Goal: Task Accomplishment & Management: Complete application form

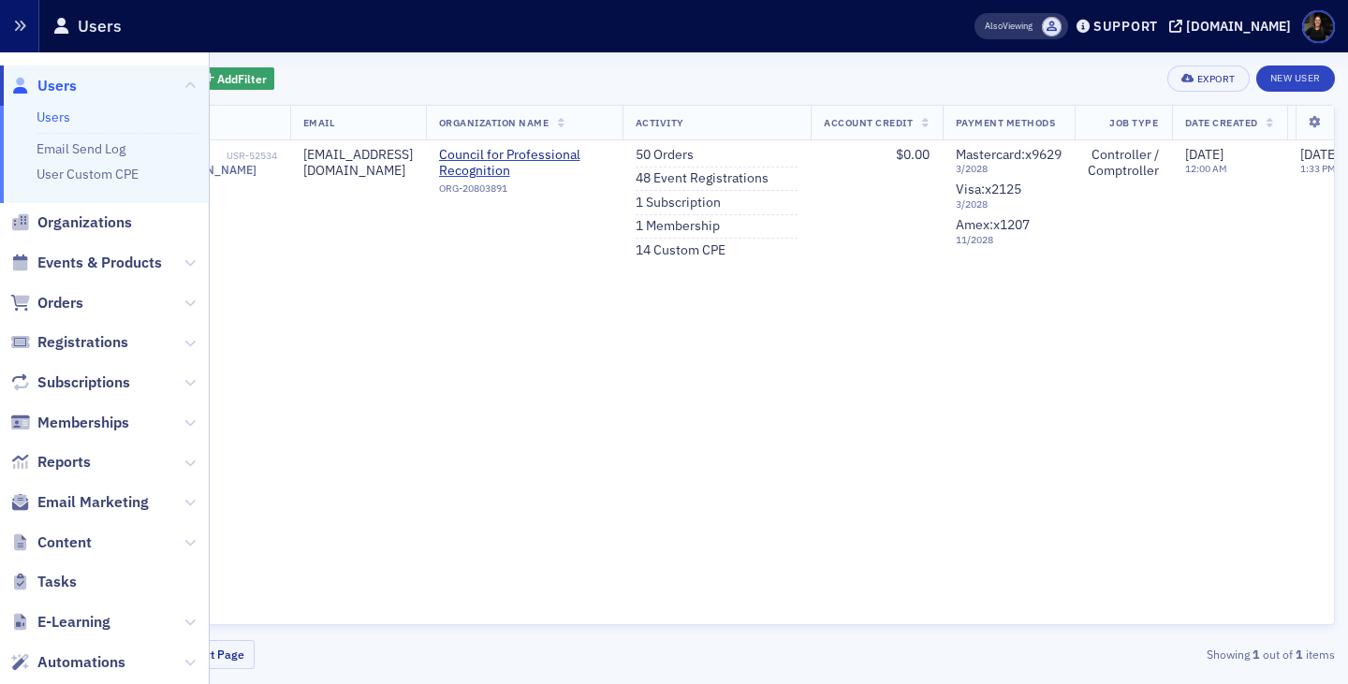
click at [15, 40] on button "button" at bounding box center [19, 26] width 39 height 52
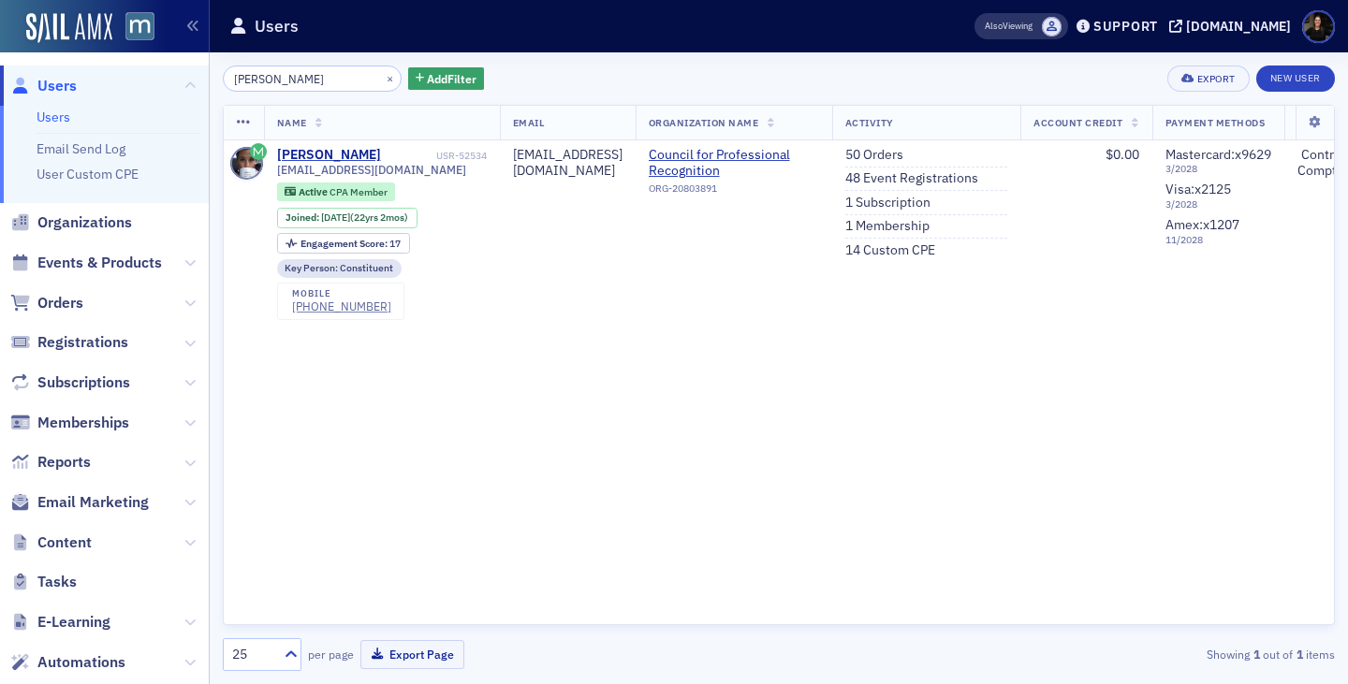
click at [50, 87] on span "Users" at bounding box center [56, 86] width 39 height 21
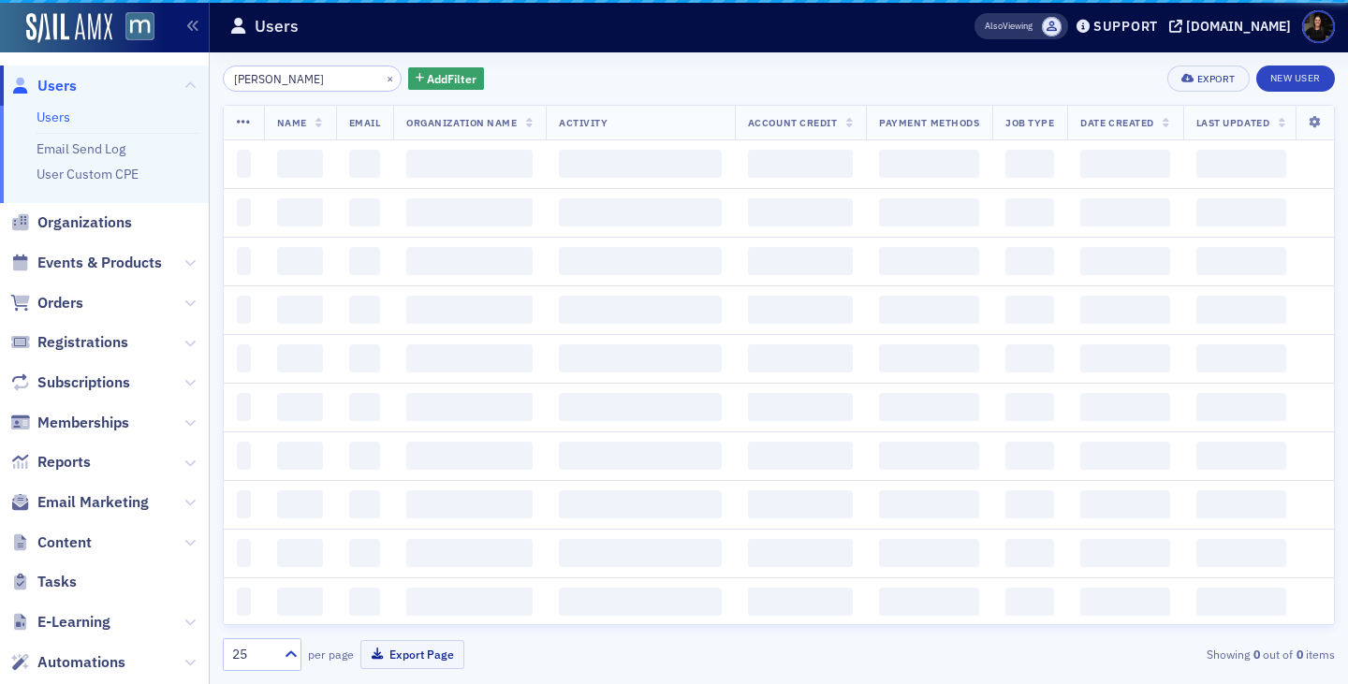
click at [299, 77] on input "[PERSON_NAME]" at bounding box center [312, 79] width 179 height 26
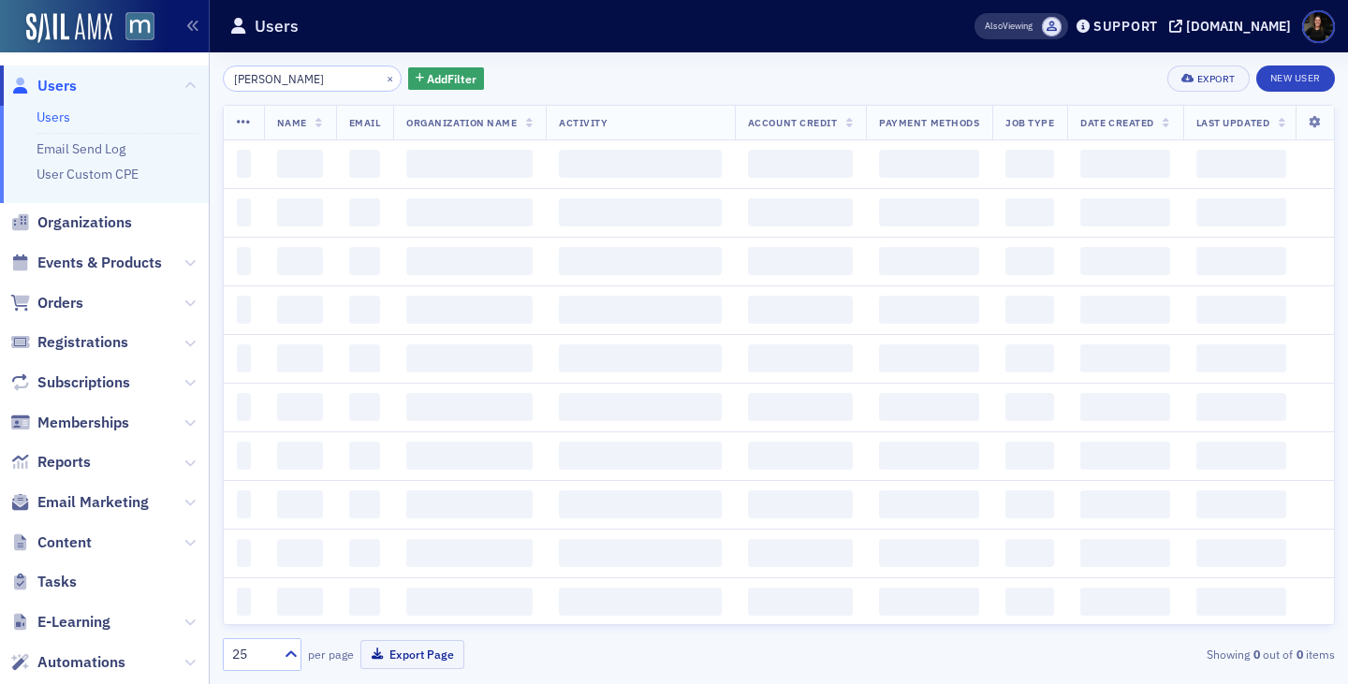
click at [299, 77] on input "[PERSON_NAME]" at bounding box center [312, 79] width 179 height 26
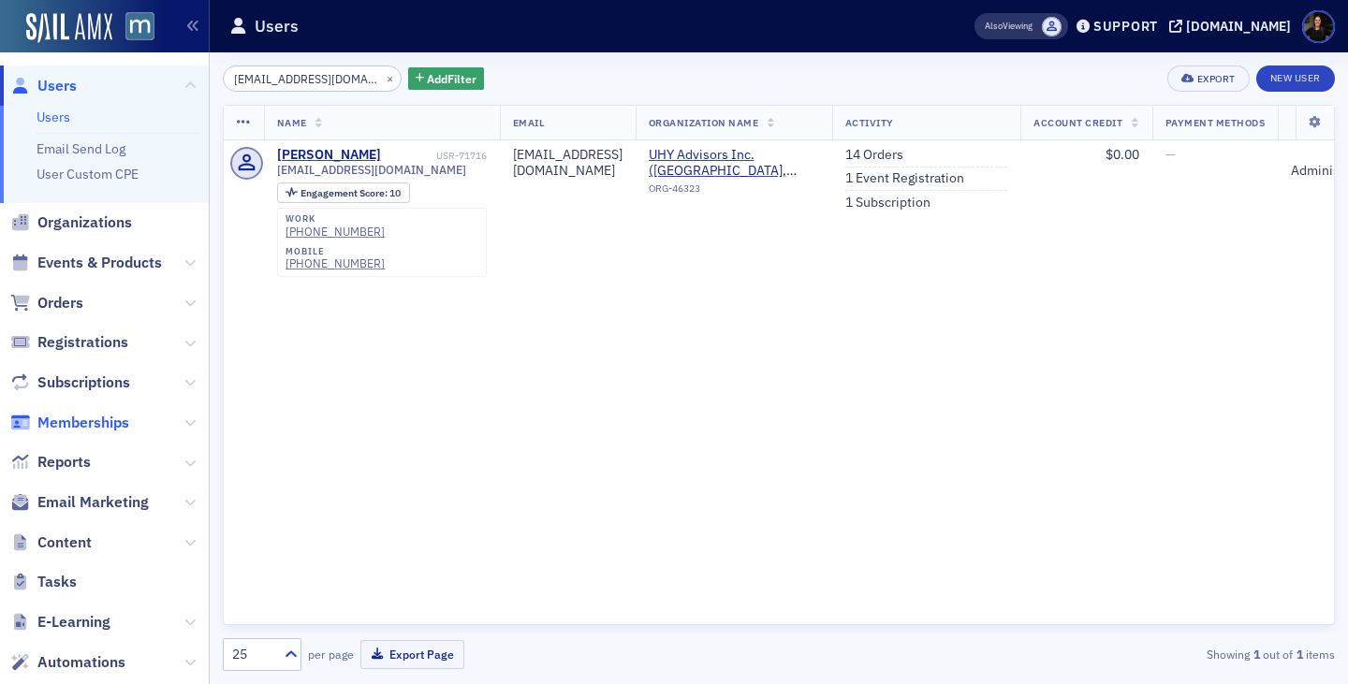
type input "[EMAIL_ADDRESS][DOMAIN_NAME]"
click at [82, 423] on span "Memberships" at bounding box center [83, 423] width 92 height 21
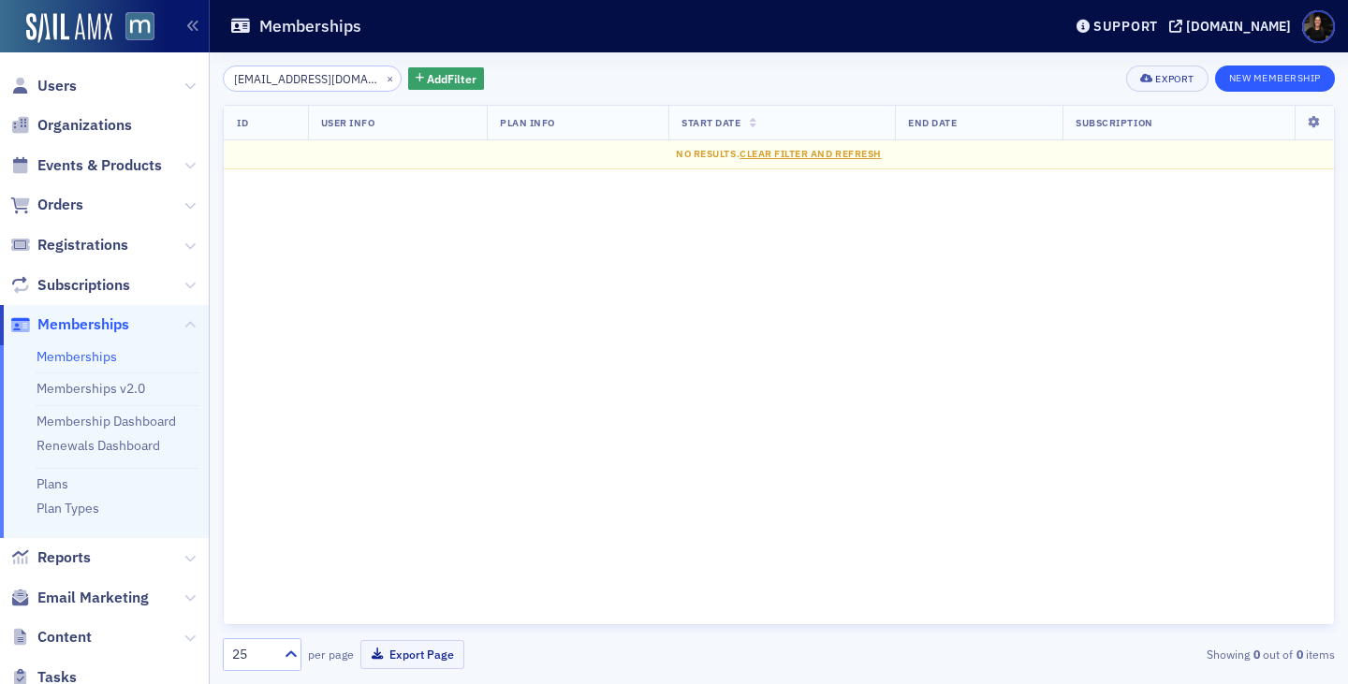
type input "[EMAIL_ADDRESS][DOMAIN_NAME]"
click at [1261, 87] on button "New Membership" at bounding box center [1275, 79] width 120 height 26
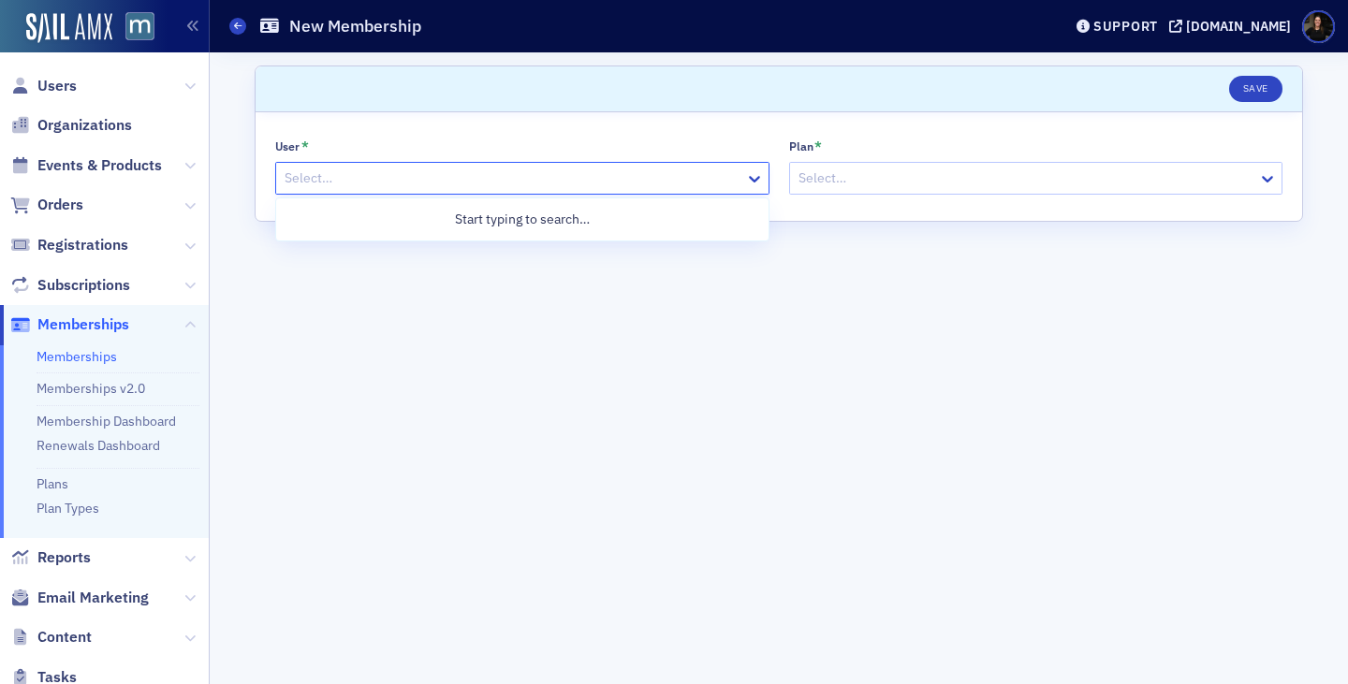
click at [421, 174] on div at bounding box center [513, 178] width 460 height 23
paste input "[EMAIL_ADDRESS][DOMAIN_NAME]"
type input "[EMAIL_ADDRESS][DOMAIN_NAME]"
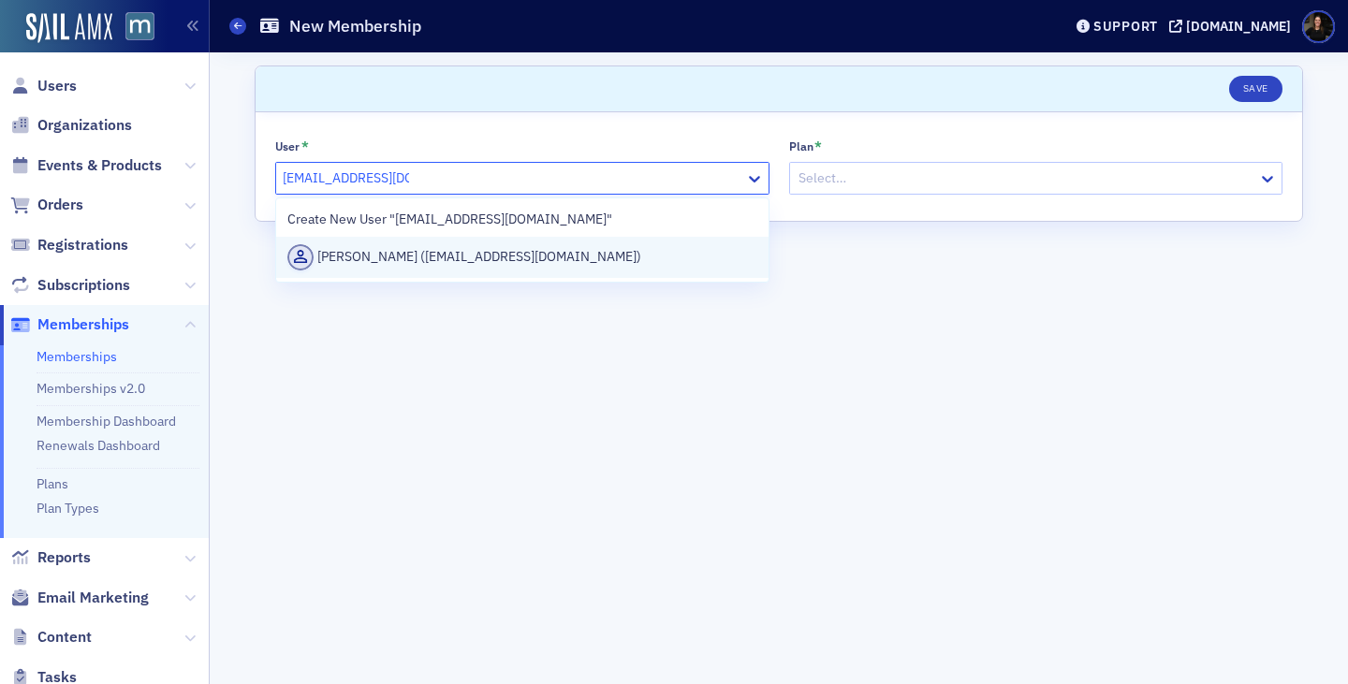
click at [433, 251] on div "[PERSON_NAME] ([EMAIL_ADDRESS][DOMAIN_NAME])" at bounding box center [522, 257] width 470 height 26
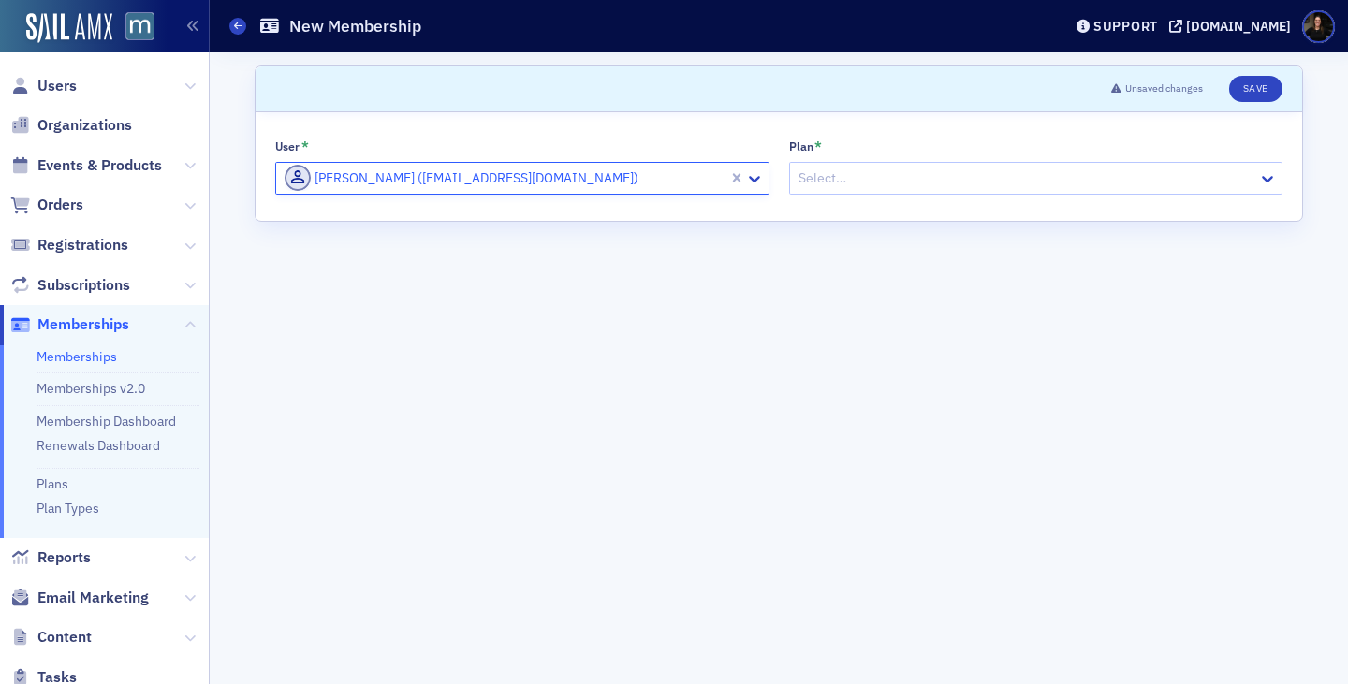
drag, startPoint x: 874, startPoint y: 181, endPoint x: 863, endPoint y: 169, distance: 15.9
click at [874, 181] on div at bounding box center [1026, 178] width 460 height 23
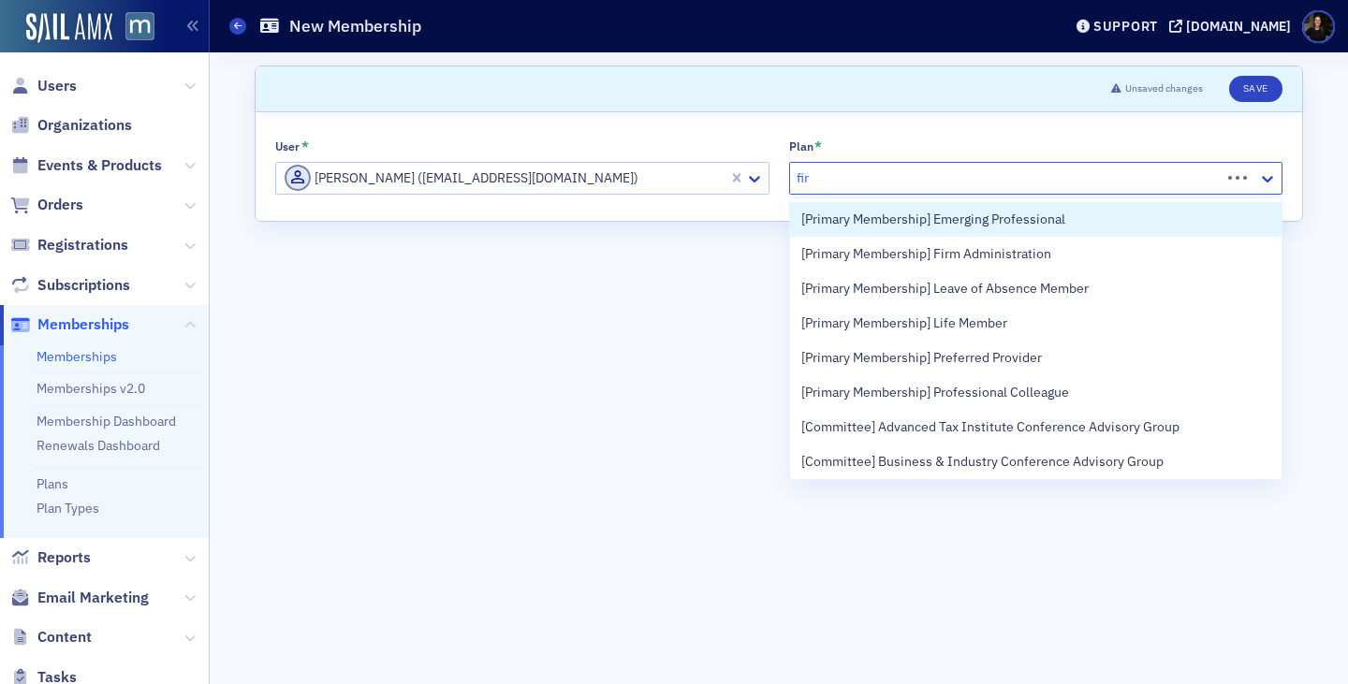
type input "firm"
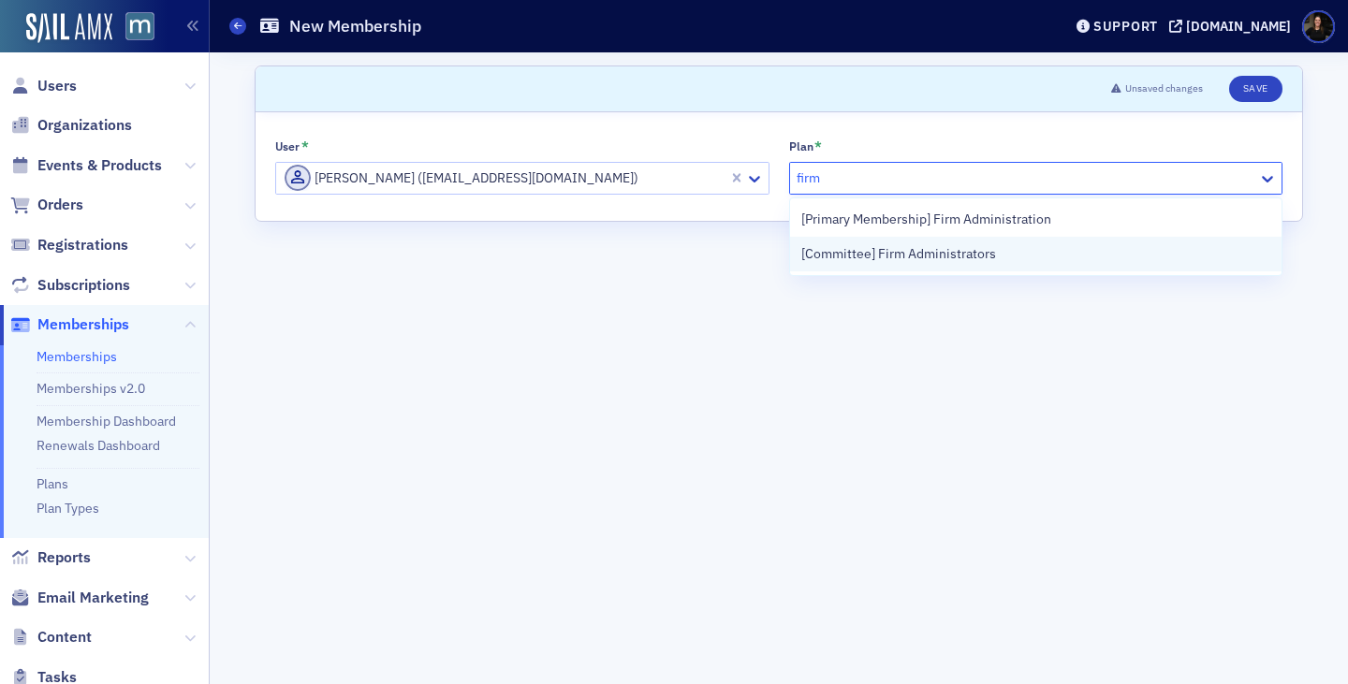
click at [898, 249] on span "[Committee] Firm Administrators" at bounding box center [898, 254] width 195 height 20
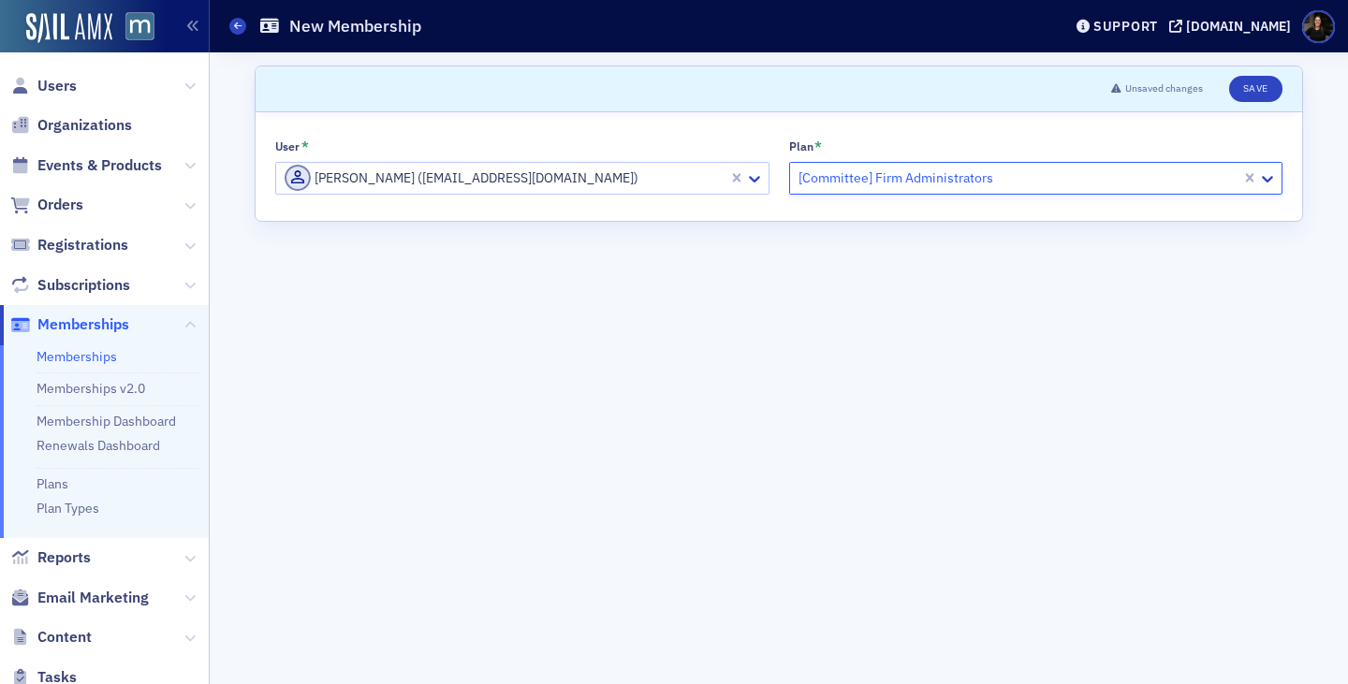
click at [993, 185] on div at bounding box center [1018, 178] width 444 height 23
type input "]"
type input "firm"
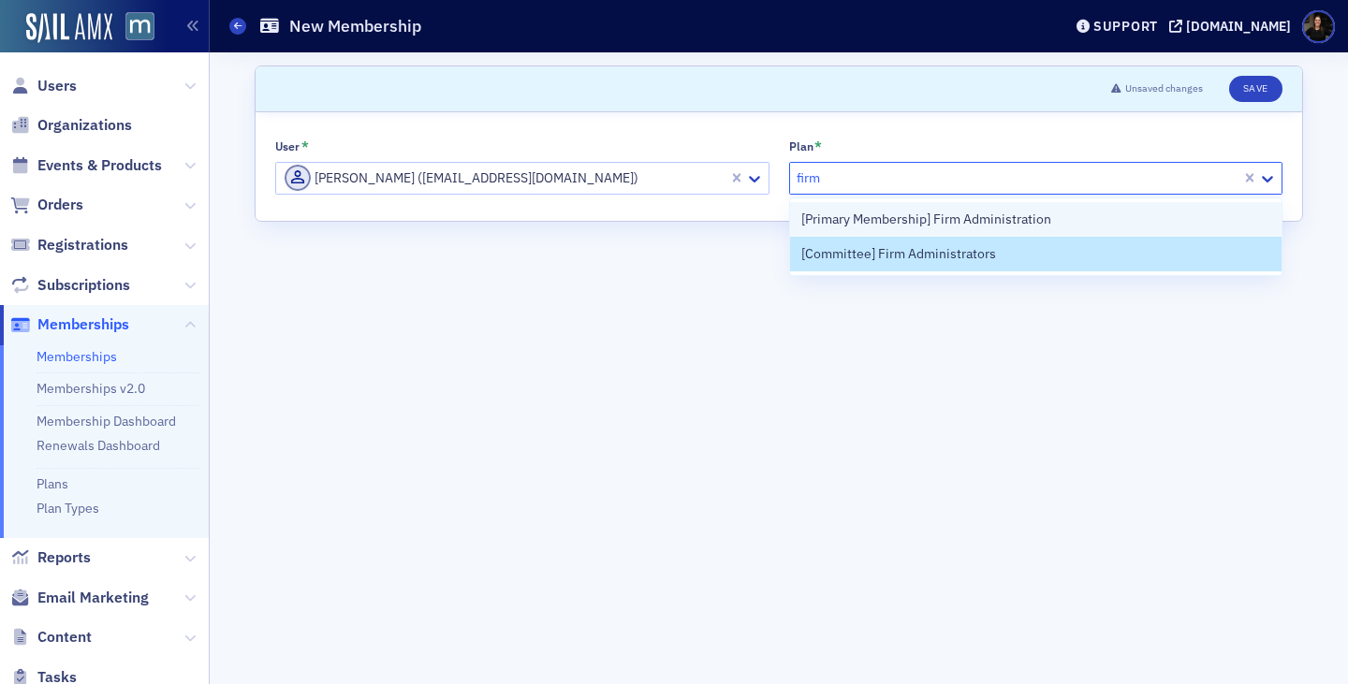
click at [963, 224] on span "[Primary Membership] Firm Administration" at bounding box center [926, 220] width 250 height 20
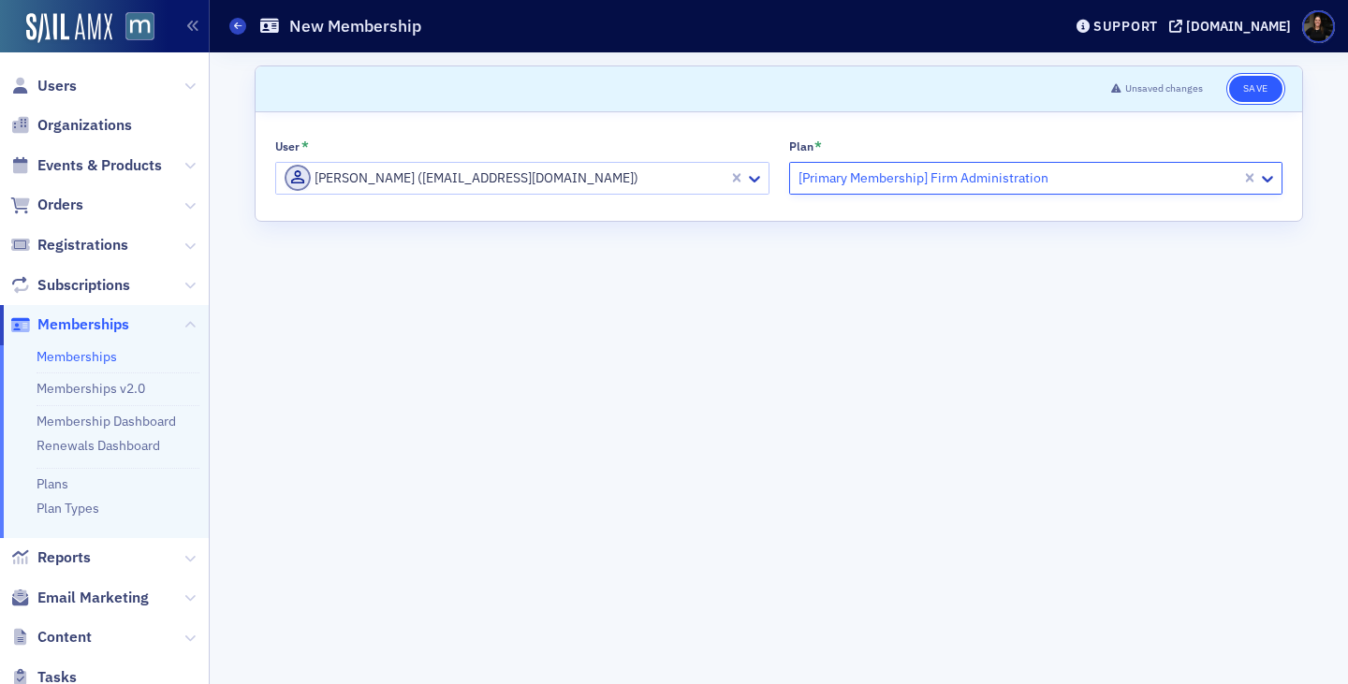
click at [1237, 90] on button "Save" at bounding box center [1255, 89] width 53 height 26
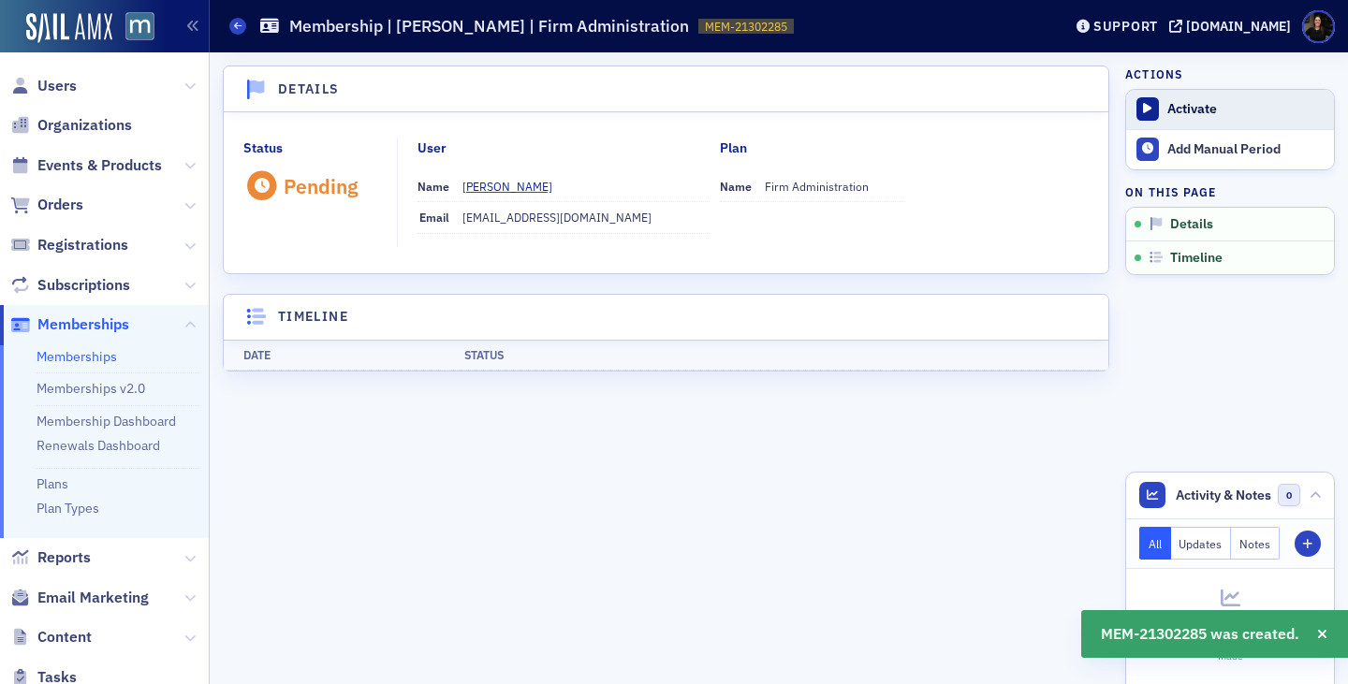
click at [1225, 101] on div "Activate" at bounding box center [1245, 109] width 157 height 17
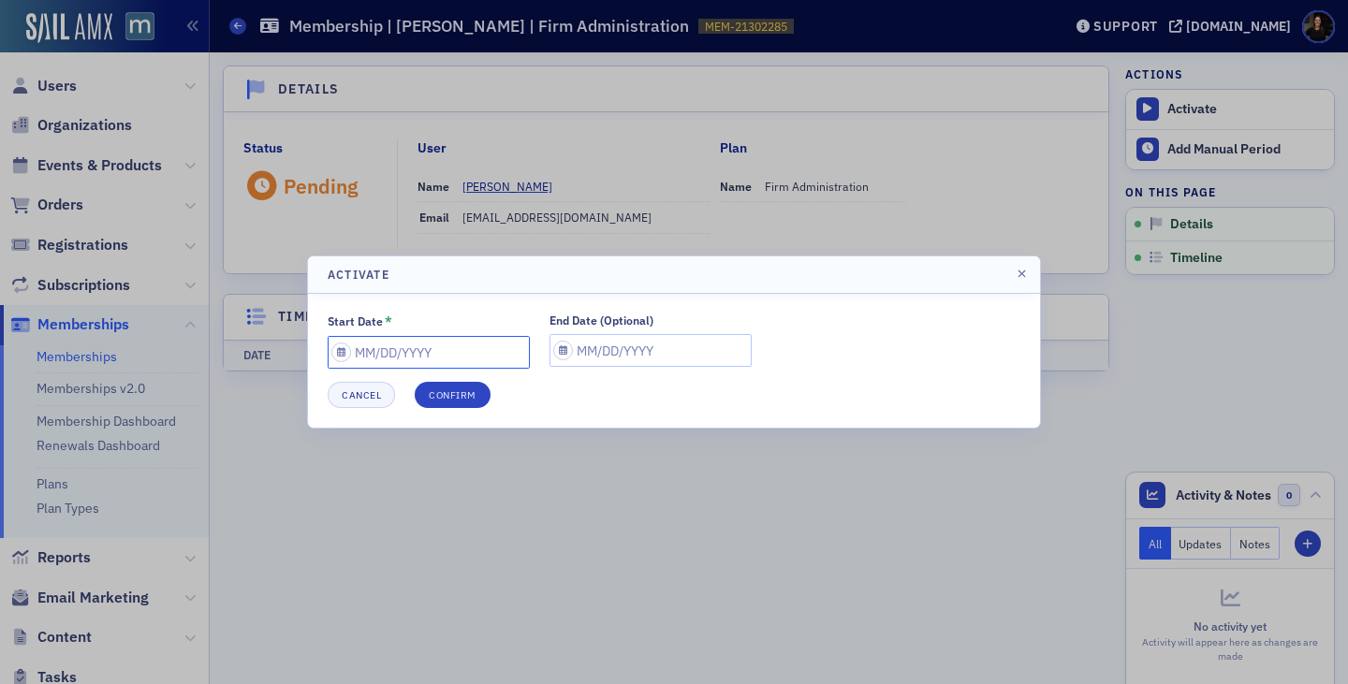
click at [389, 343] on input "Start Date *" at bounding box center [429, 352] width 202 height 33
select select "8"
select select "2025"
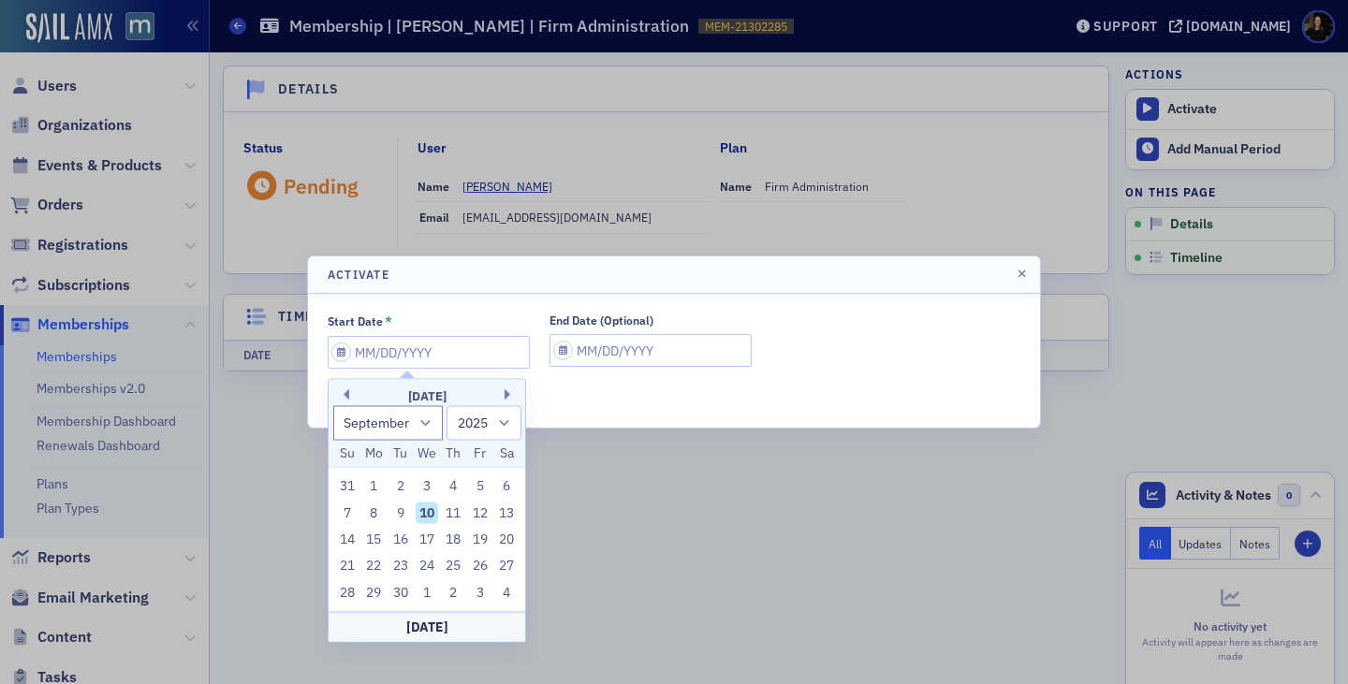
click at [426, 513] on div "10" at bounding box center [427, 513] width 22 height 22
type input "[DATE]"
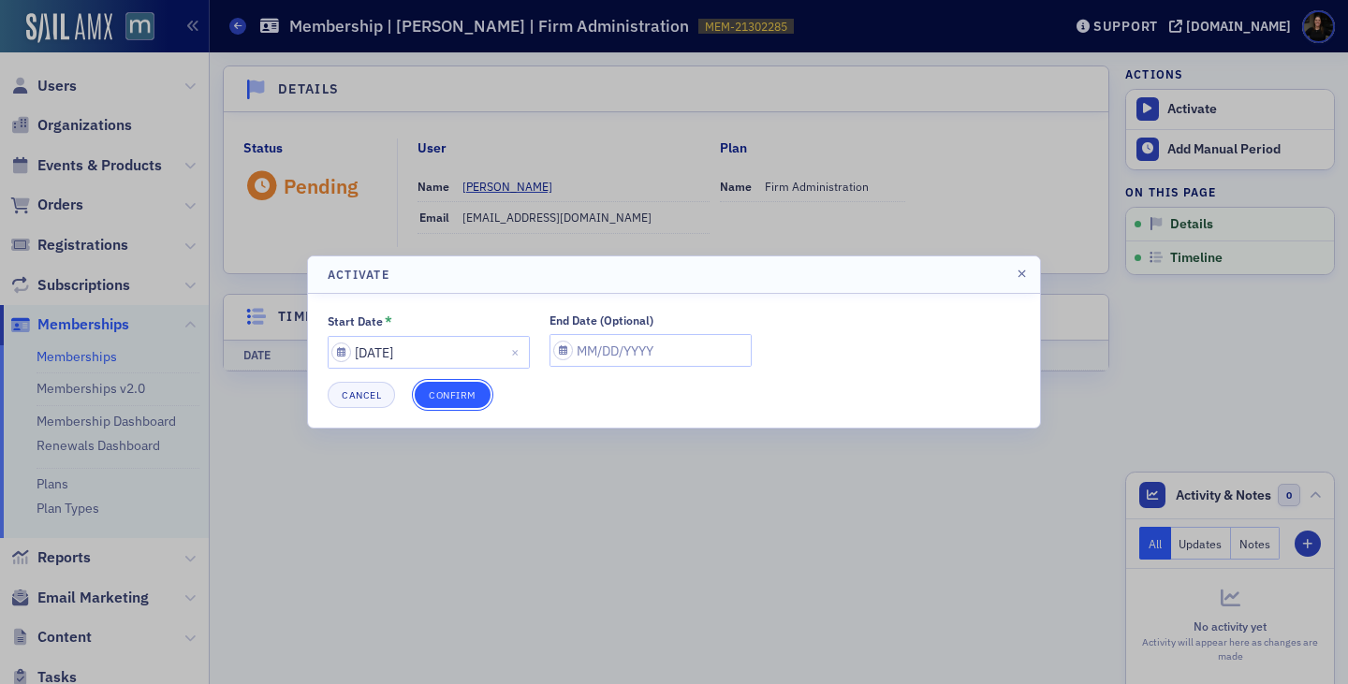
click at [452, 391] on button "Confirm" at bounding box center [453, 395] width 76 height 26
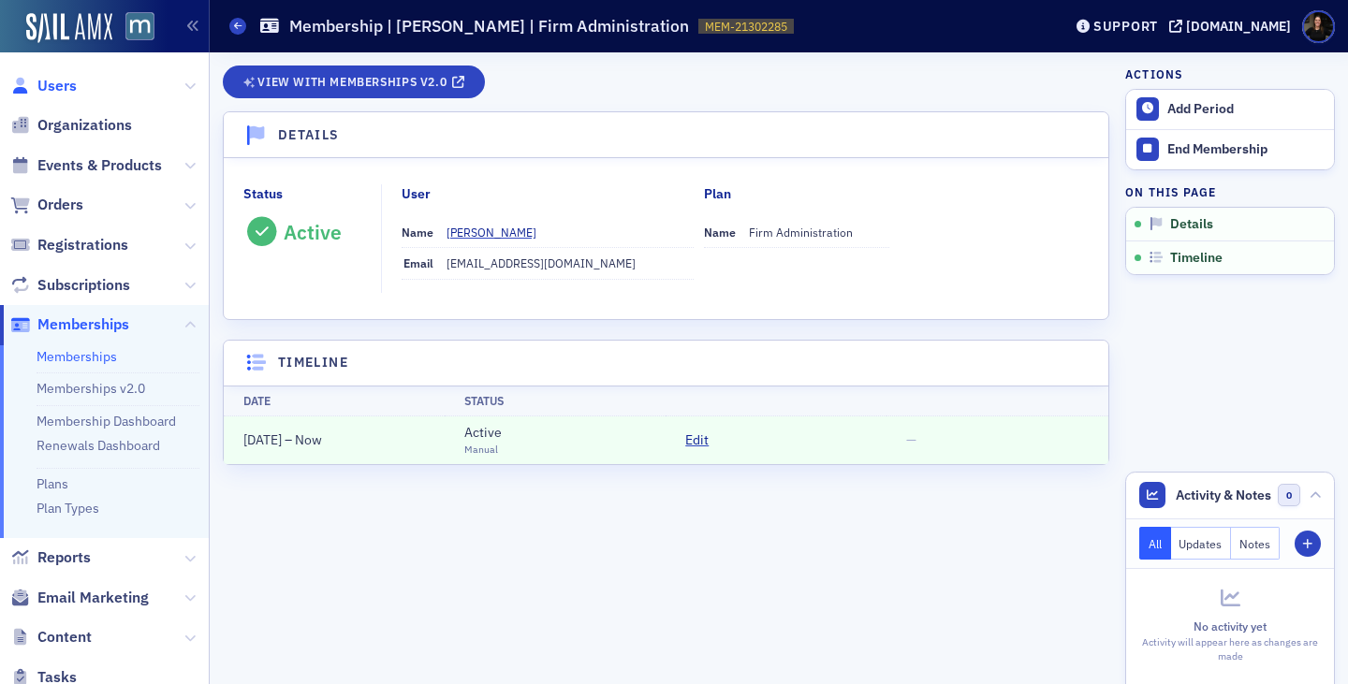
click at [53, 83] on span "Users" at bounding box center [56, 86] width 39 height 21
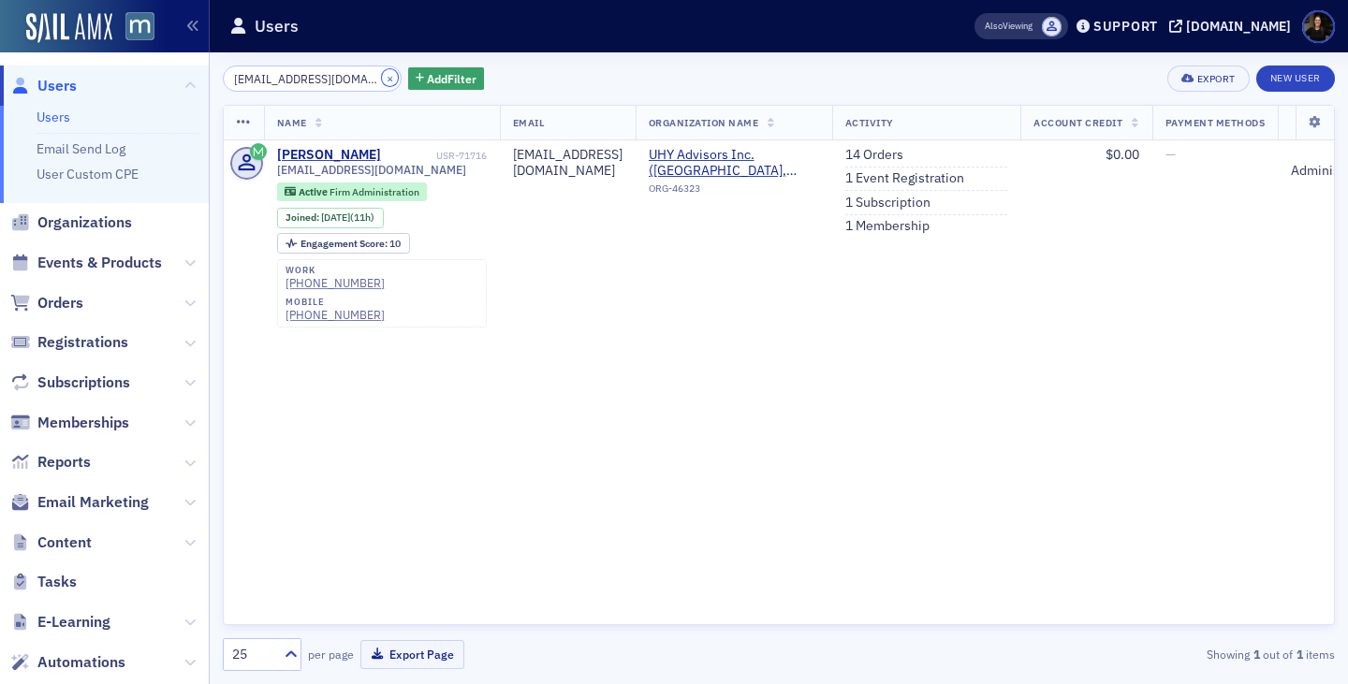
click at [382, 76] on button "×" at bounding box center [390, 77] width 17 height 17
